Goal: Task Accomplishment & Management: Use online tool/utility

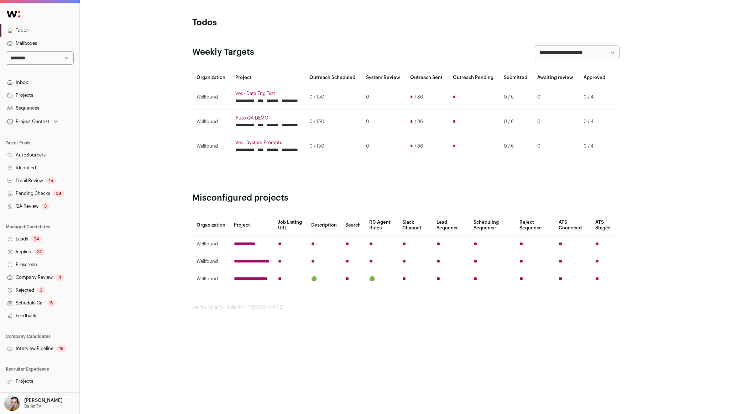
click at [51, 118] on div "Project Context" at bounding box center [33, 122] width 54 height 10
click at [102, 117] on div "**********" at bounding box center [406, 163] width 652 height 327
click at [30, 378] on link "Projects" at bounding box center [39, 381] width 79 height 13
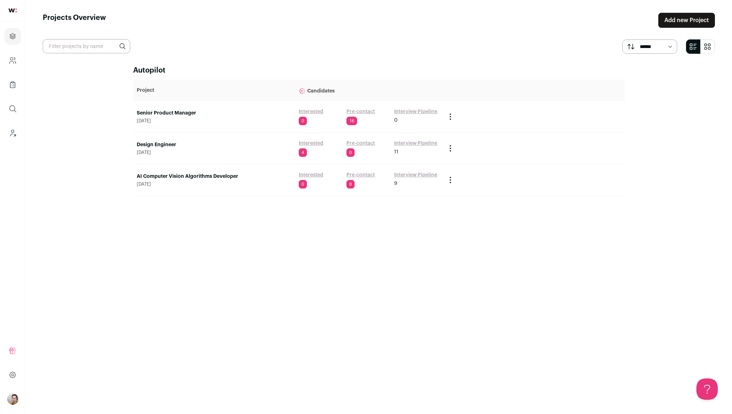
click at [190, 176] on link "AI Computer Vision Algorithms Developer" at bounding box center [214, 176] width 155 height 7
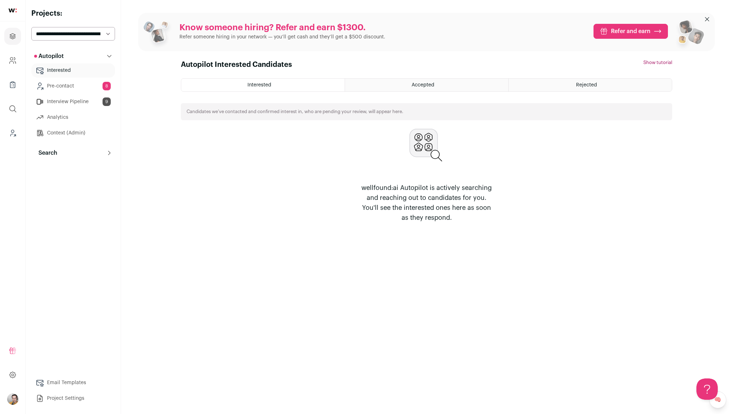
click at [73, 156] on button "Search" at bounding box center [73, 153] width 84 height 14
click at [72, 169] on link "Search" at bounding box center [73, 167] width 84 height 14
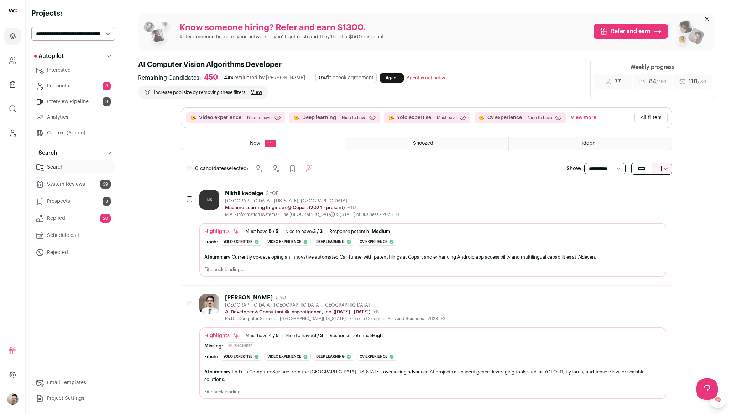
click at [379, 77] on link "Agent" at bounding box center [391, 77] width 24 height 9
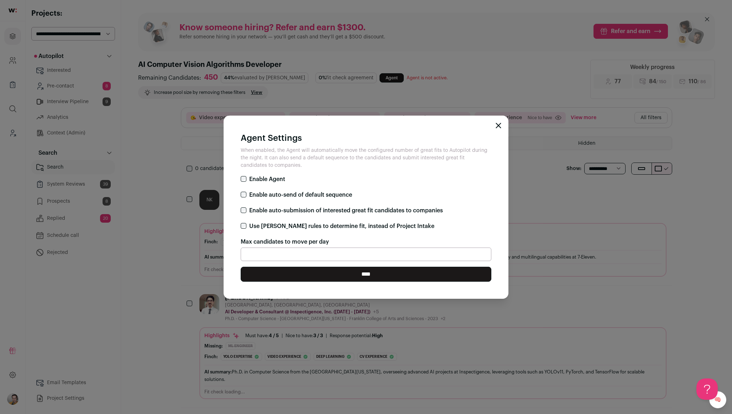
click at [379, 50] on div "Agent Settings When enabled, the Agent will automatically move the configured n…" at bounding box center [366, 207] width 732 height 414
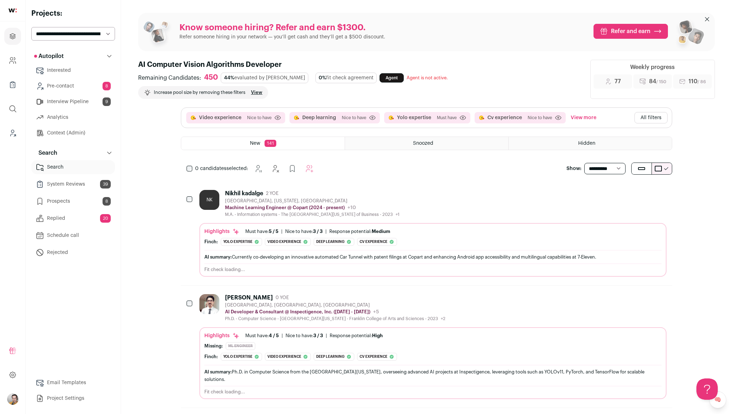
click at [642, 113] on button "All filters" at bounding box center [650, 117] width 33 height 11
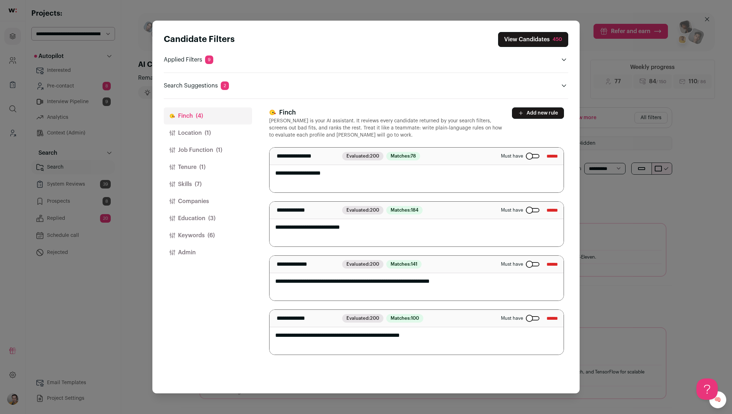
click at [210, 128] on button "Location (1)" at bounding box center [208, 133] width 88 height 17
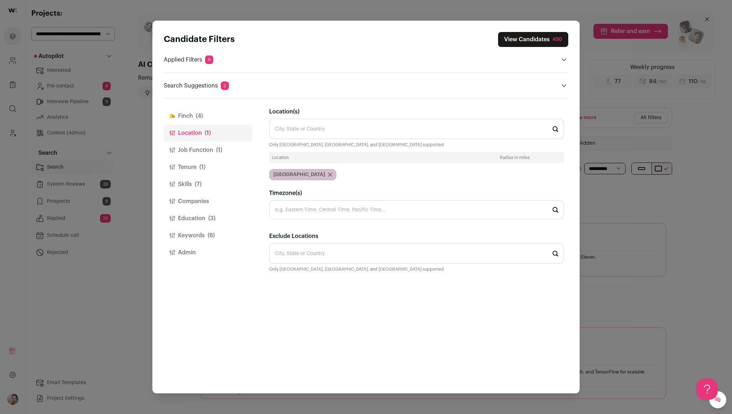
click at [209, 151] on button "Job Function (1)" at bounding box center [208, 150] width 88 height 17
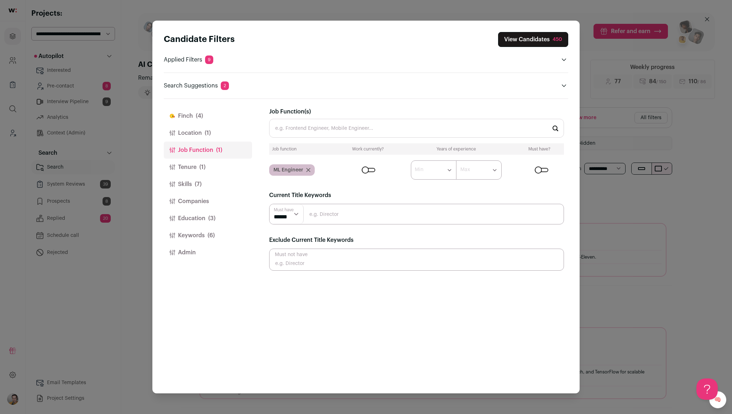
click at [203, 187] on button "Skills (7)" at bounding box center [208, 184] width 88 height 17
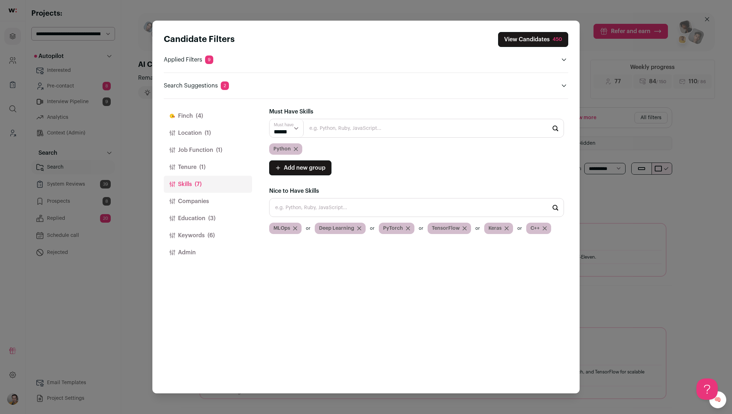
click at [199, 172] on button "Tenure (1)" at bounding box center [208, 167] width 88 height 17
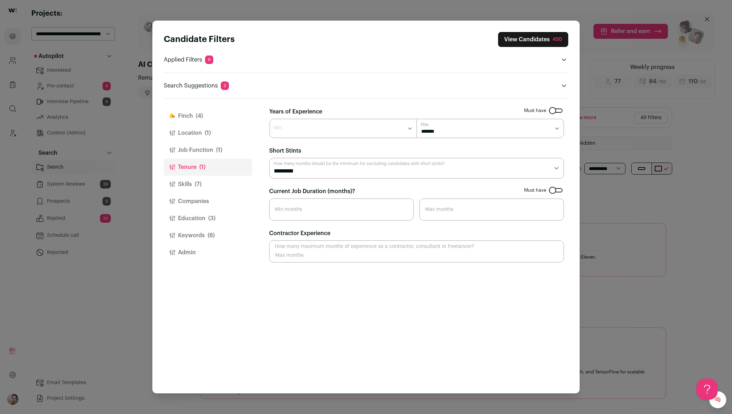
click at [203, 155] on button "Job Function (1)" at bounding box center [208, 150] width 88 height 17
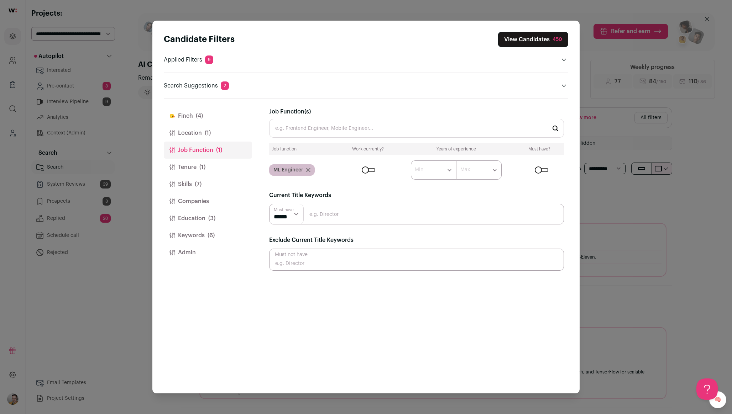
click at [207, 239] on button "Keywords (6)" at bounding box center [208, 235] width 88 height 17
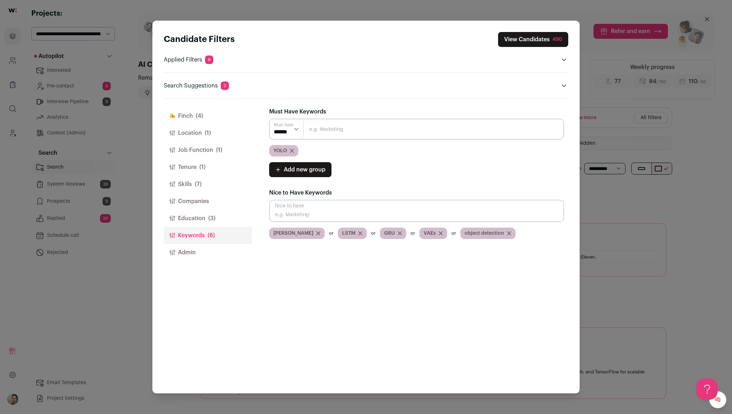
click at [208, 61] on span "9" at bounding box center [209, 60] width 8 height 9
click at [197, 121] on button "[PERSON_NAME] (4)" at bounding box center [208, 115] width 88 height 17
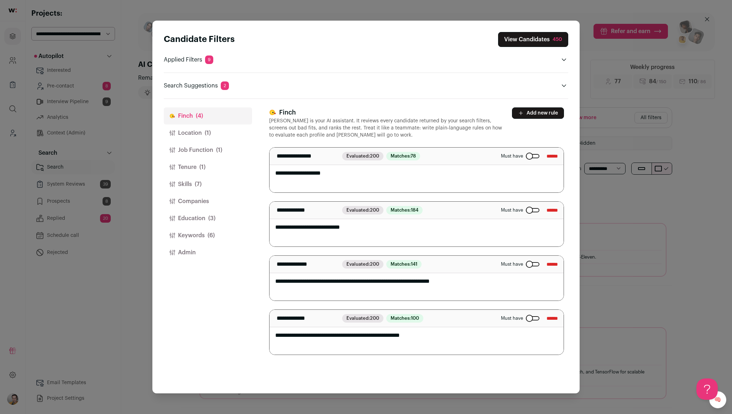
click at [200, 136] on button "Location (1)" at bounding box center [208, 133] width 88 height 17
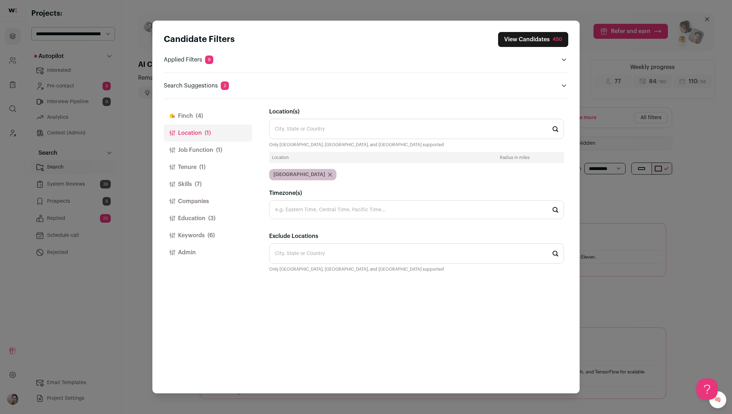
click at [205, 151] on button "Job Function (1)" at bounding box center [208, 150] width 88 height 17
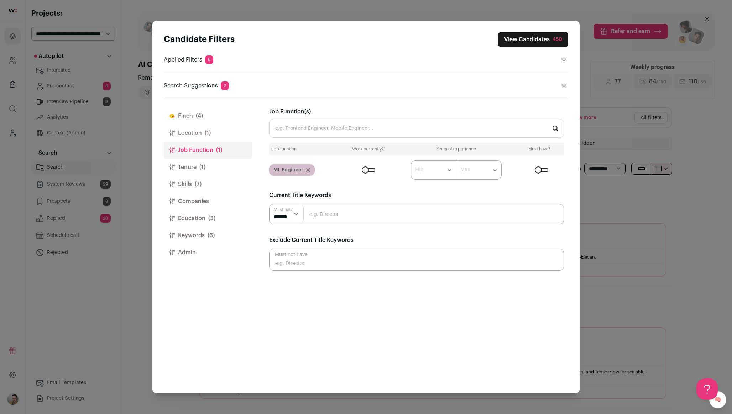
click at [196, 128] on button "Location (1)" at bounding box center [208, 133] width 88 height 17
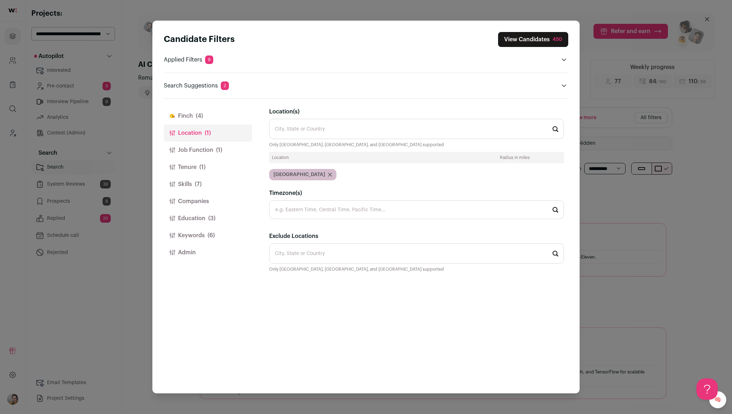
click at [196, 143] on button "Job Function (1)" at bounding box center [208, 150] width 88 height 17
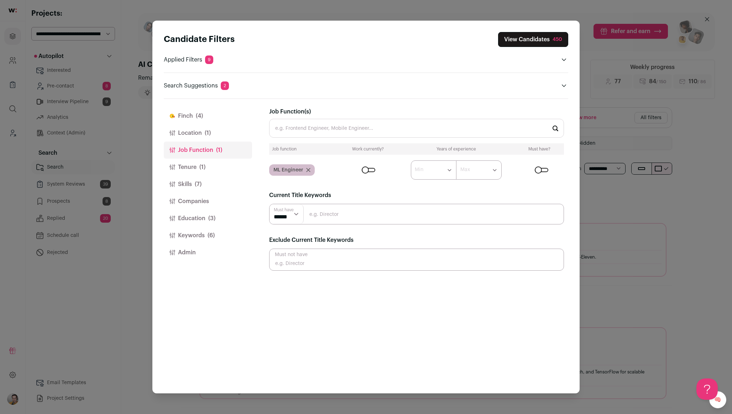
click at [194, 169] on button "Tenure (1)" at bounding box center [208, 167] width 88 height 17
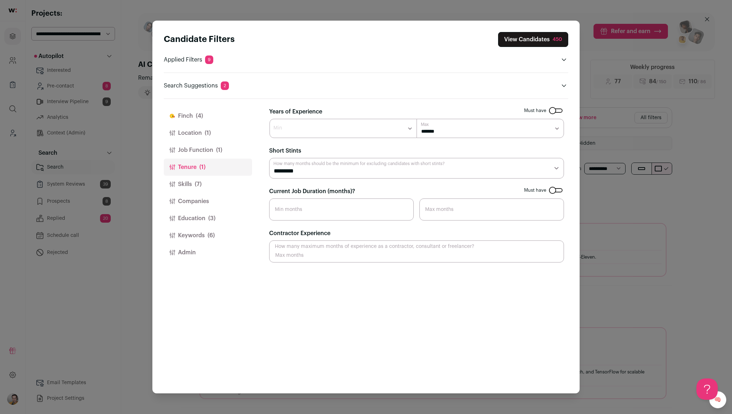
click at [198, 149] on button "Job Function (1)" at bounding box center [208, 150] width 88 height 17
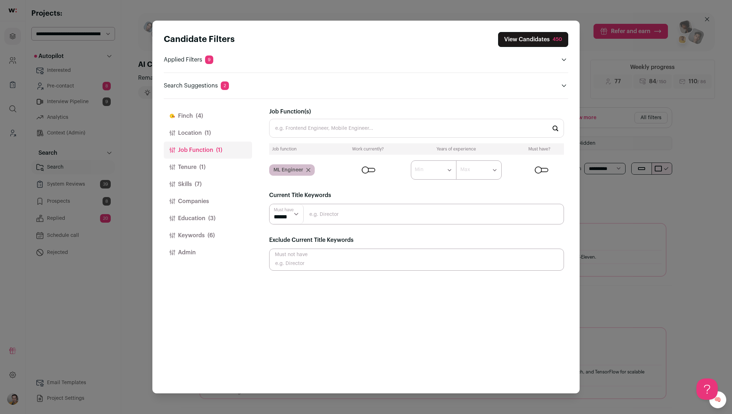
click at [196, 168] on button "Tenure (1)" at bounding box center [208, 167] width 88 height 17
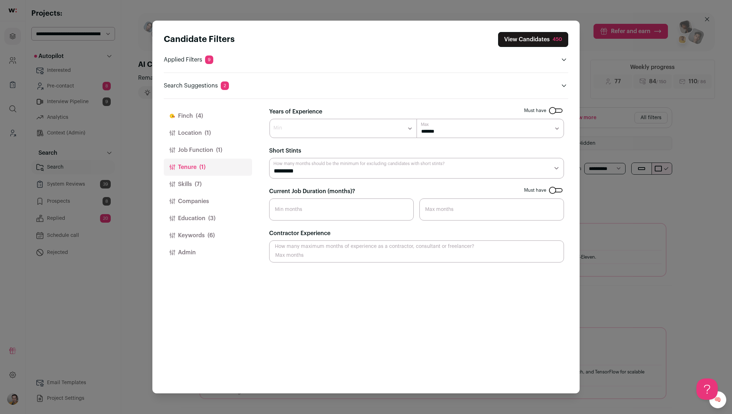
click at [199, 151] on button "Job Function (1)" at bounding box center [208, 150] width 88 height 17
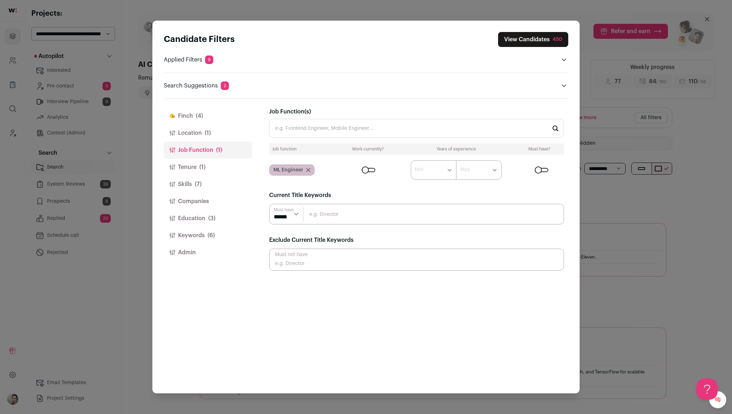
click at [190, 182] on button "Skills (7)" at bounding box center [208, 184] width 88 height 17
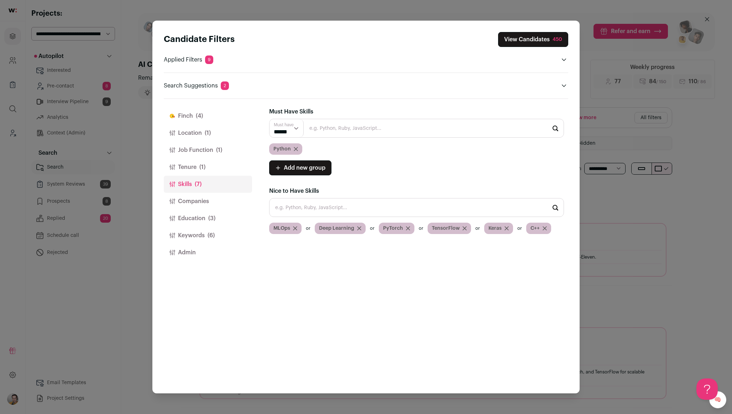
click at [220, 154] on span "(1)" at bounding box center [219, 150] width 6 height 9
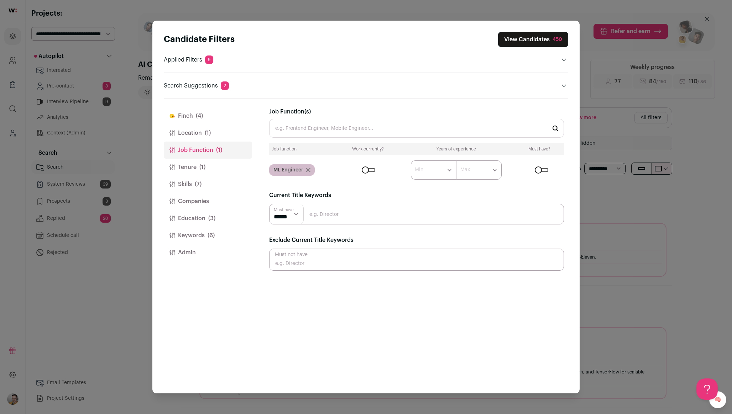
click at [190, 237] on button "Keywords (6)" at bounding box center [208, 235] width 88 height 17
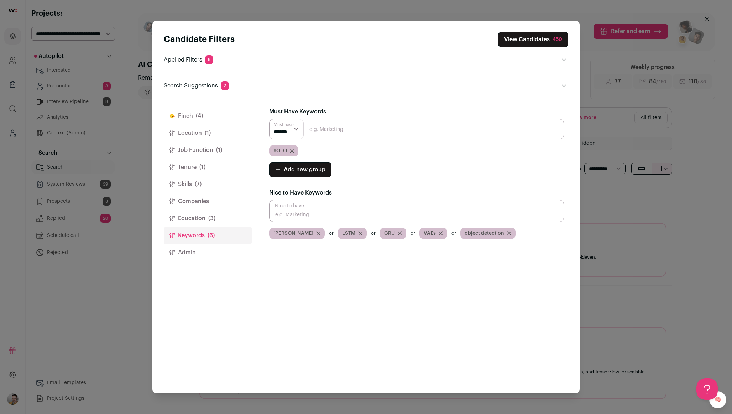
click at [199, 126] on button "Location (1)" at bounding box center [208, 133] width 88 height 17
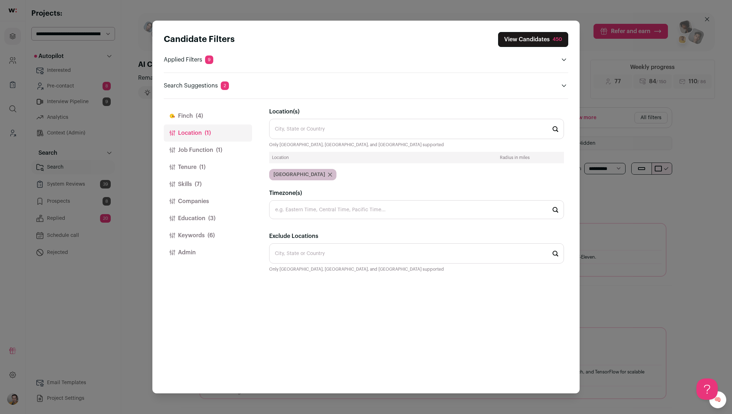
click at [198, 112] on span "(4)" at bounding box center [199, 116] width 7 height 9
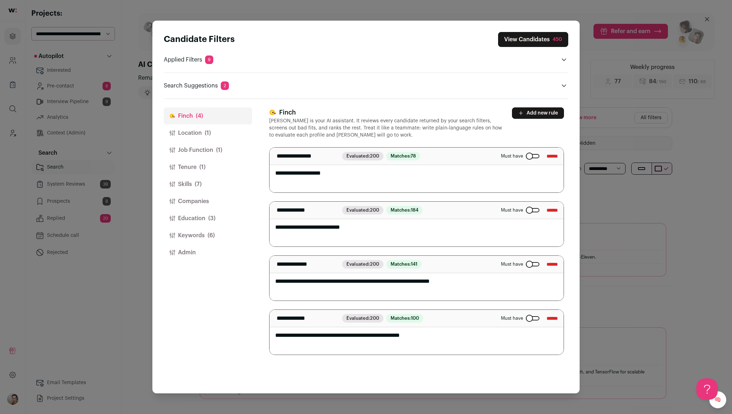
click at [204, 238] on button "Keywords (6)" at bounding box center [208, 235] width 88 height 17
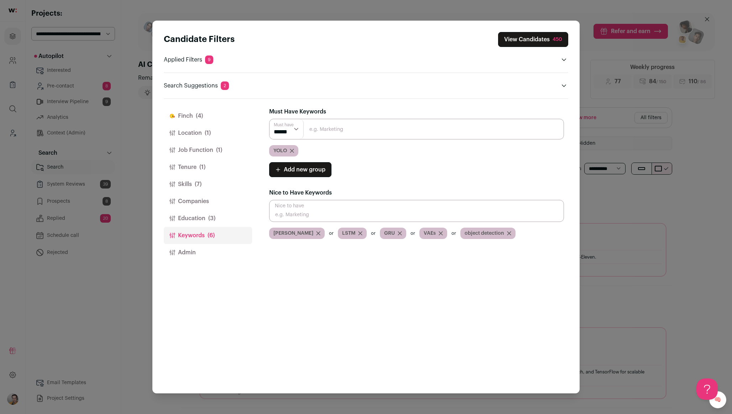
click at [194, 113] on button "[PERSON_NAME] (4)" at bounding box center [208, 115] width 88 height 17
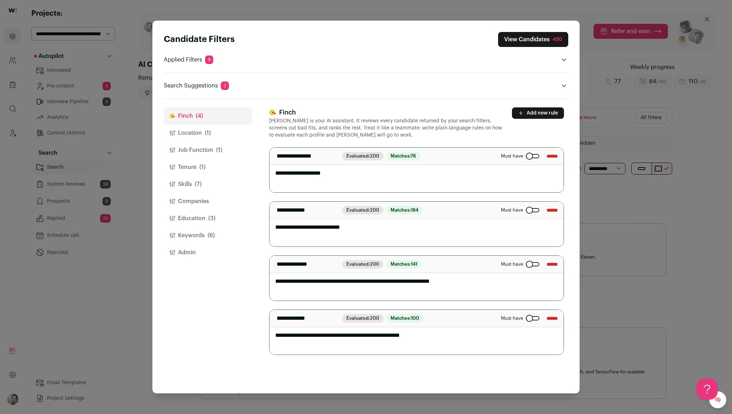
click at [194, 131] on button "Location (1)" at bounding box center [208, 133] width 88 height 17
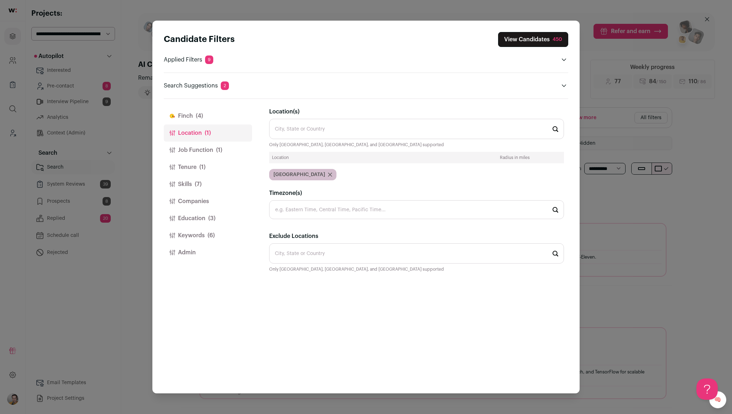
click at [194, 147] on button "Job Function (1)" at bounding box center [208, 150] width 88 height 17
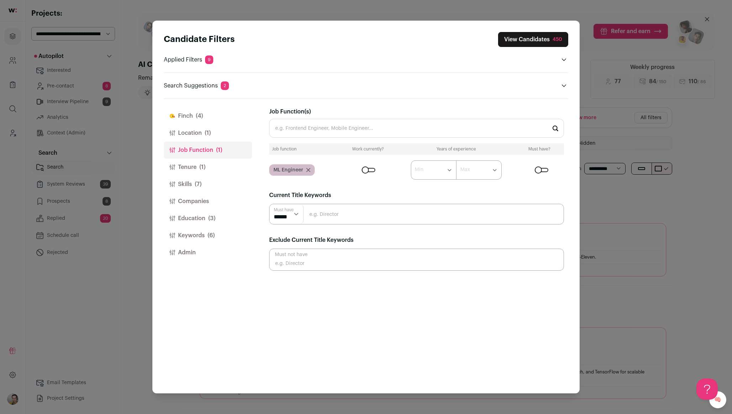
click at [301, 125] on input "Job Function(s)" at bounding box center [416, 128] width 295 height 19
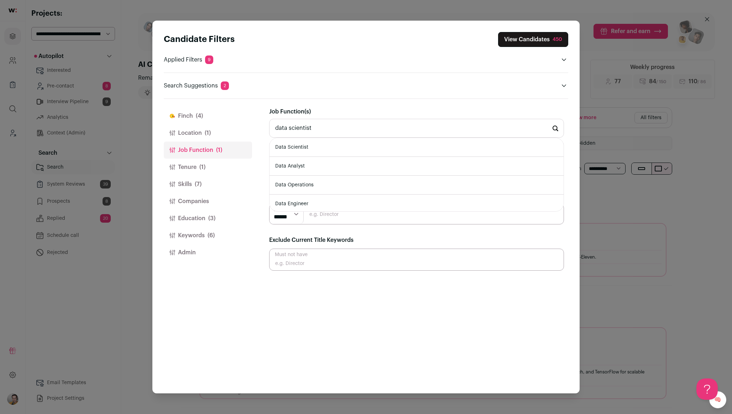
click at [309, 148] on li "Data Scientist" at bounding box center [416, 147] width 294 height 19
type input "Data Scientist"
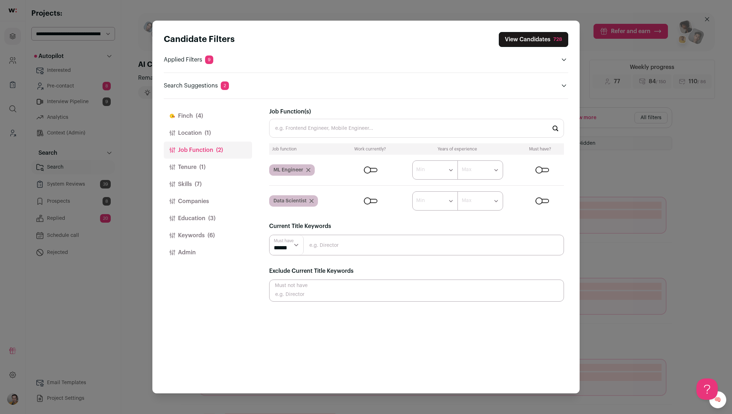
click at [312, 203] on icon "Close modal via background" at bounding box center [312, 201] width 4 height 4
